Goal: Transaction & Acquisition: Subscribe to service/newsletter

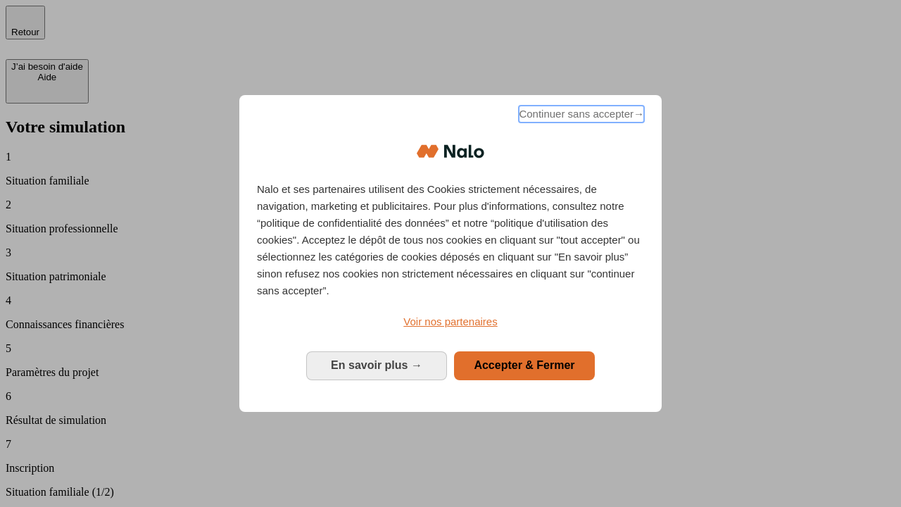
click at [580, 116] on span "Continuer sans accepter →" at bounding box center [581, 114] width 125 height 17
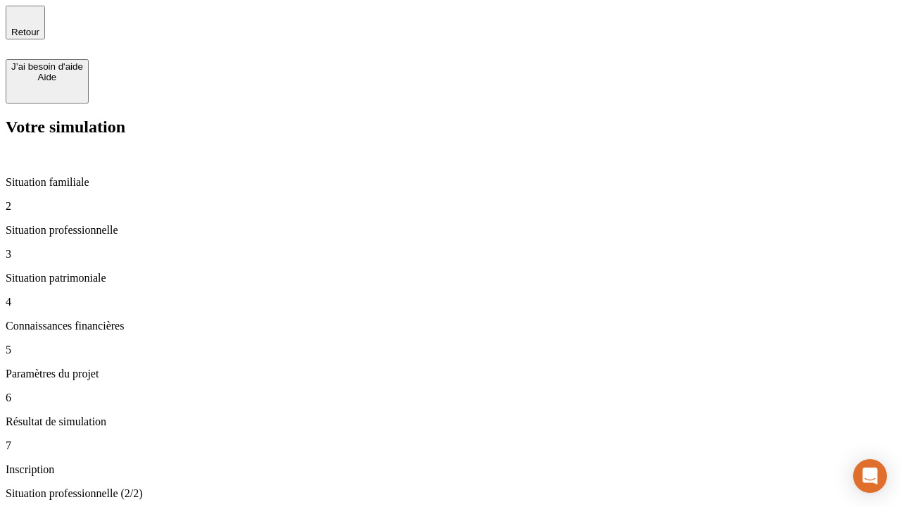
type input "30 000"
type input "1 000"
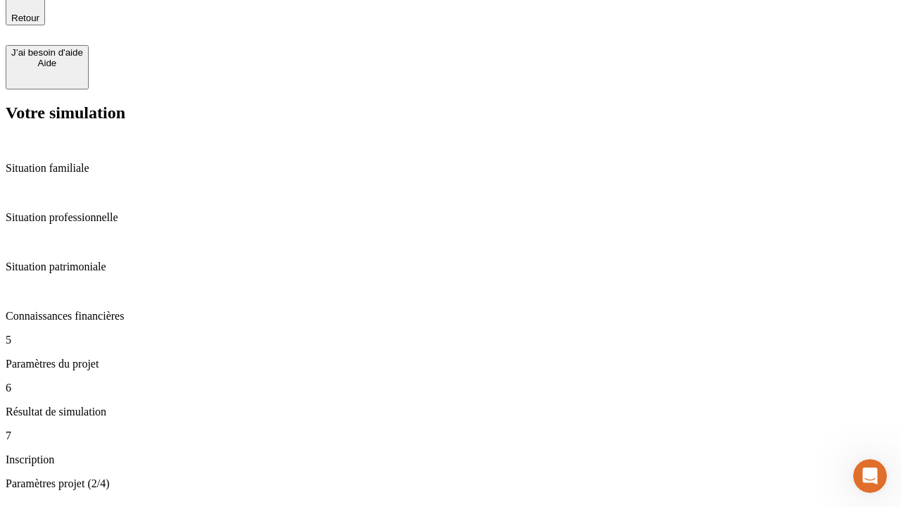
type input "40"
type input "200 000"
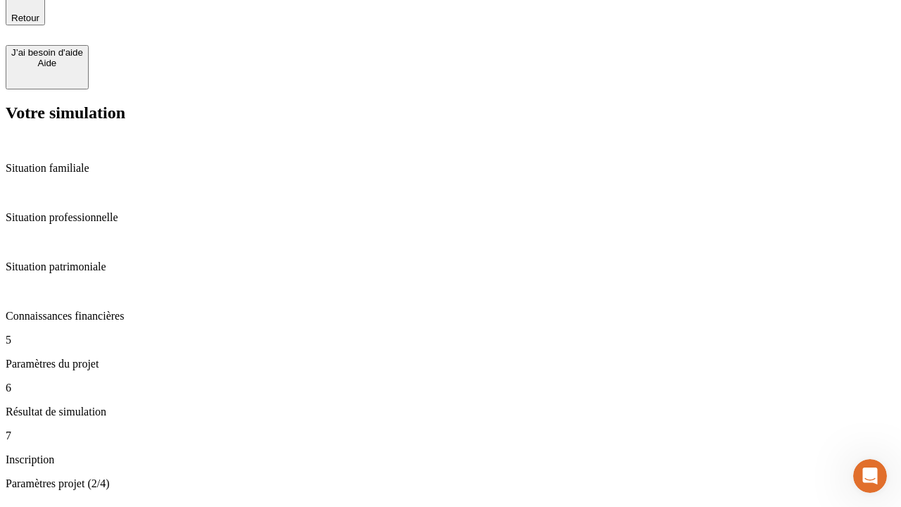
type input "640"
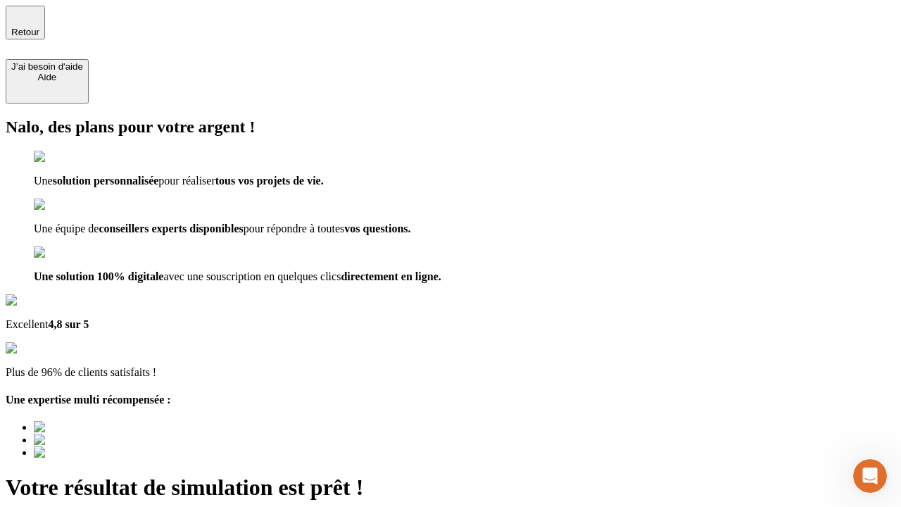
type input "[EMAIL_ADDRESS][DOMAIN_NAME]"
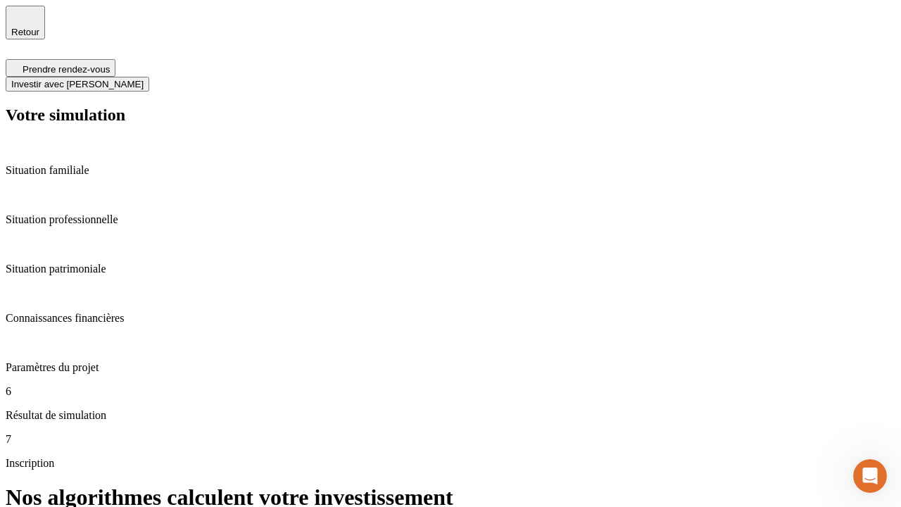
scroll to position [6, 0]
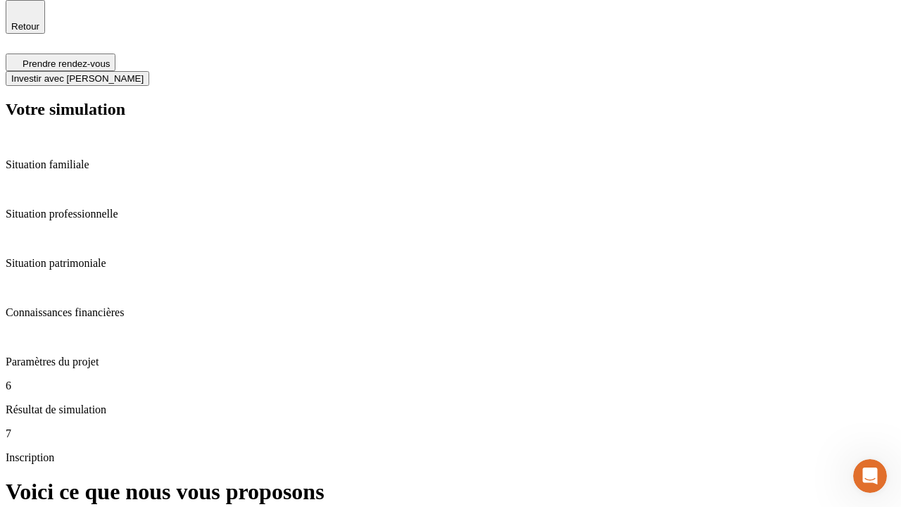
click at [144, 73] on span "Investir avec [PERSON_NAME]" at bounding box center [77, 78] width 132 height 11
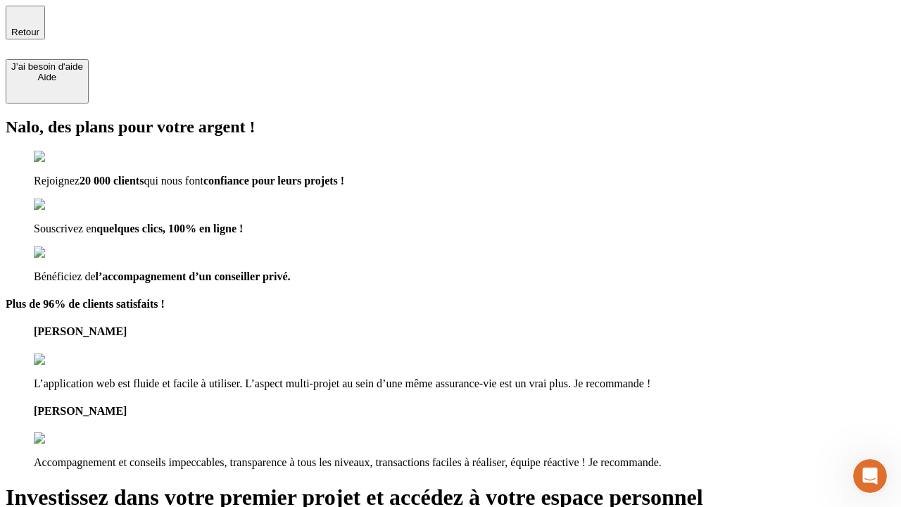
type input "[PERSON_NAME][EMAIL_ADDRESS][DOMAIN_NAME]"
